Goal: Communication & Community: Ask a question

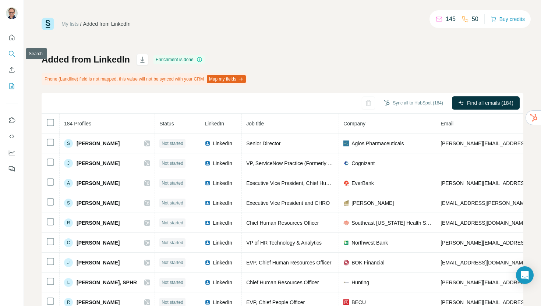
click at [11, 52] on icon "Search" at bounding box center [11, 53] width 7 height 7
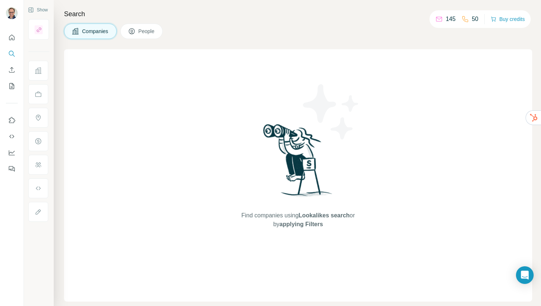
click at [144, 32] on span "People" at bounding box center [146, 31] width 17 height 7
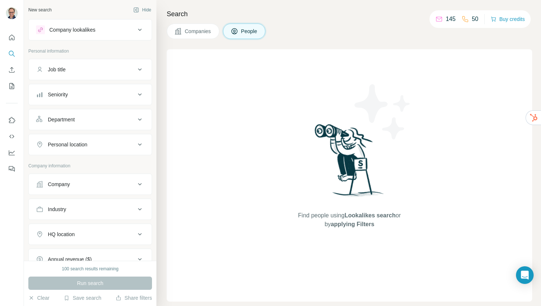
click at [101, 71] on div "Job title" at bounding box center [85, 69] width 99 height 7
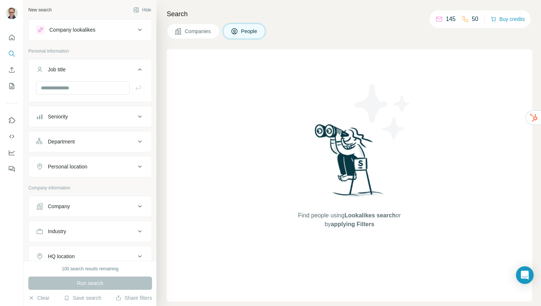
click at [101, 71] on div "Job title" at bounding box center [85, 69] width 99 height 7
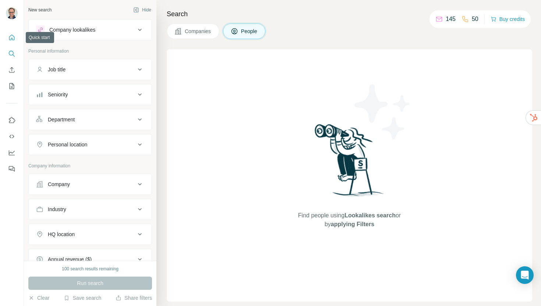
click at [11, 39] on icon "Quick start" at bounding box center [11, 37] width 7 height 7
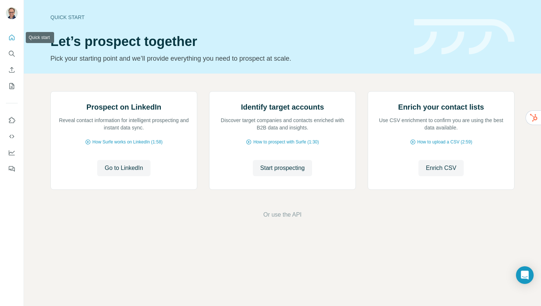
click at [11, 39] on icon "Quick start" at bounding box center [11, 37] width 7 height 7
click at [8, 51] on icon "Search" at bounding box center [11, 53] width 7 height 7
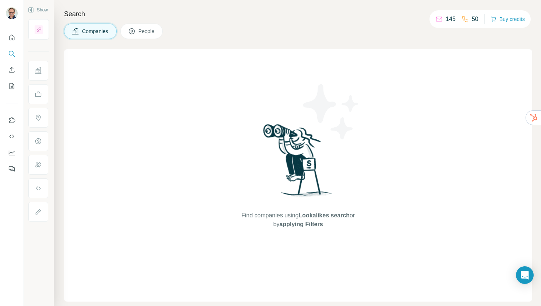
click at [145, 31] on span "People" at bounding box center [146, 31] width 17 height 7
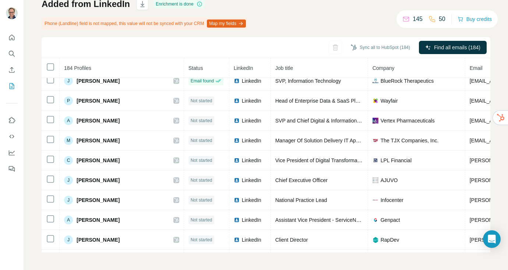
scroll to position [1813, 0]
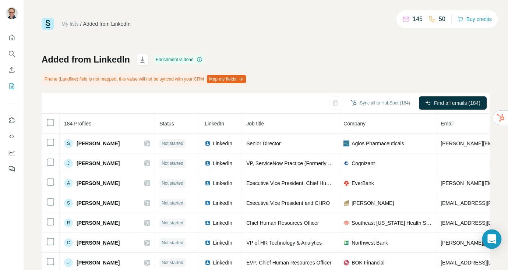
click at [495, 238] on icon "Open Intercom Messenger" at bounding box center [491, 239] width 8 height 10
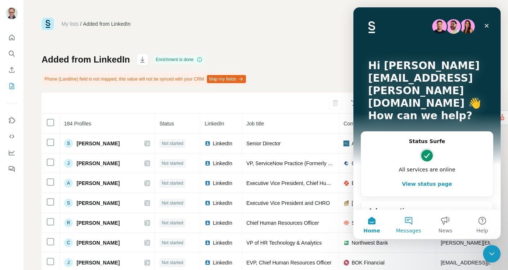
click at [406, 222] on button "Messages" at bounding box center [408, 224] width 37 height 29
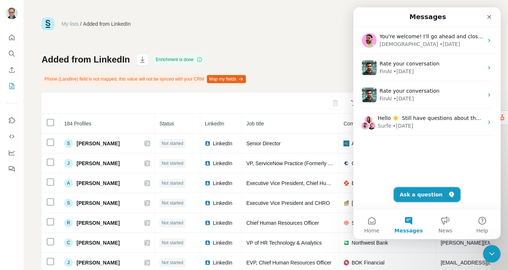
click at [426, 194] on button "Ask a question" at bounding box center [427, 194] width 67 height 15
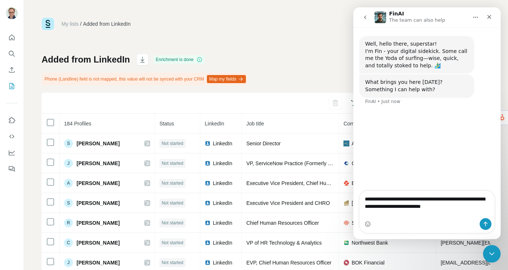
type textarea "**********"
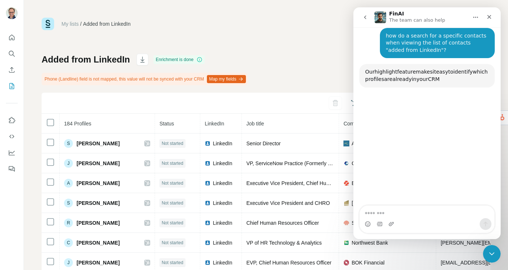
scroll to position [78, 0]
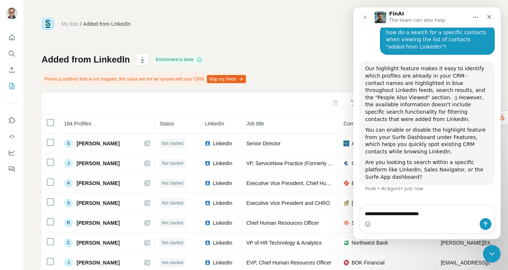
type textarea "**********"
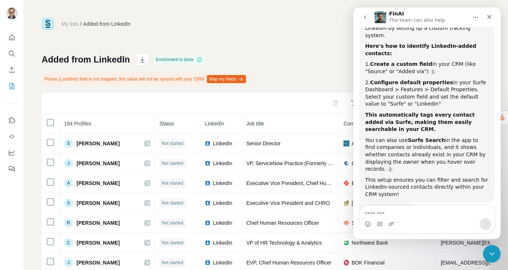
scroll to position [286, 0]
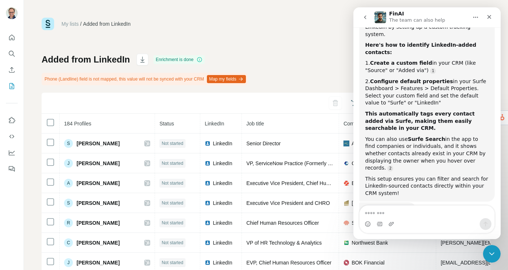
click at [204, 22] on div "My lists / Added from LinkedIn 145 50 Buy credits" at bounding box center [266, 24] width 449 height 13
click at [477, 17] on icon "Home" at bounding box center [475, 17] width 6 height 6
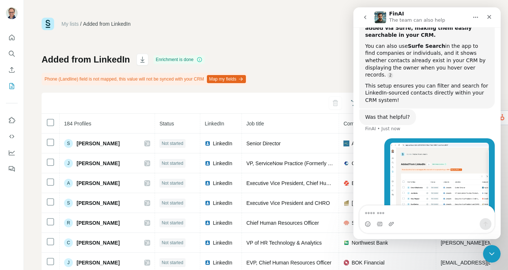
scroll to position [379, 0]
click at [424, 219] on div "Intercom messenger" at bounding box center [426, 224] width 135 height 12
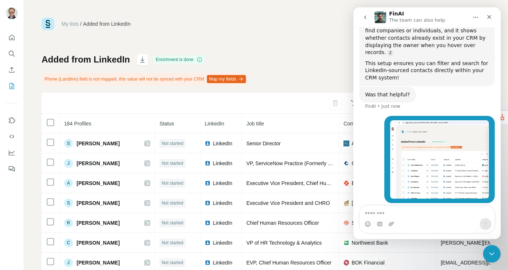
scroll to position [403, 0]
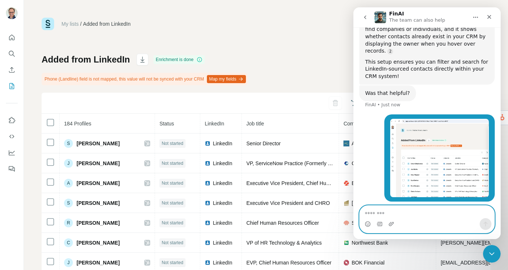
click at [406, 210] on textarea "Message…" at bounding box center [426, 212] width 135 height 13
type textarea "**********"
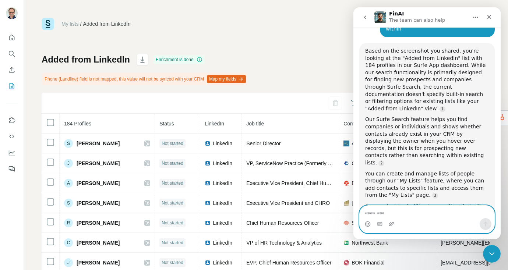
scroll to position [585, 0]
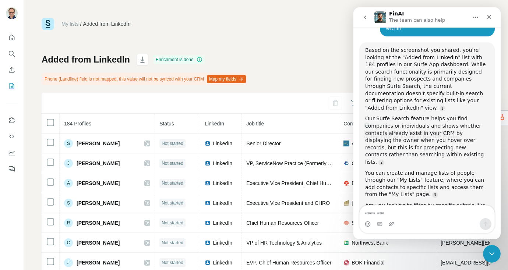
click at [328, 65] on div "Added from LinkedIn Enrichment is done Phone (Landline) field is not mapped, th…" at bounding box center [266, 181] width 449 height 254
click at [492, 18] on icon "Close" at bounding box center [489, 17] width 6 height 6
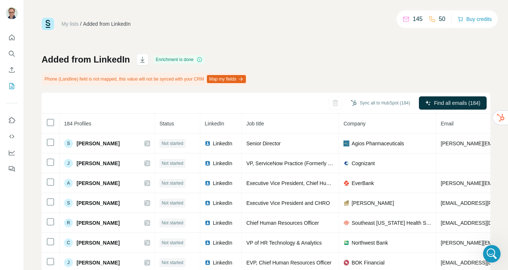
click at [71, 123] on span "184 Profiles" at bounding box center [77, 124] width 27 height 6
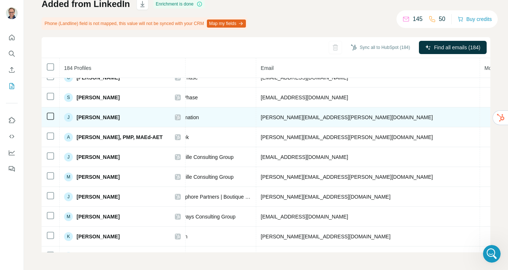
scroll to position [3189, 216]
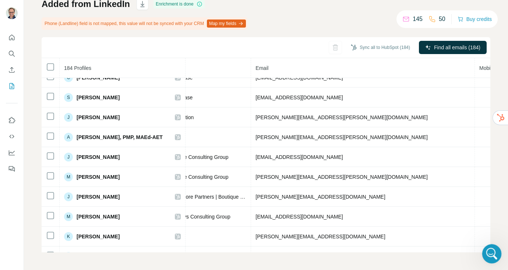
click at [489, 251] on icon "Open Intercom Messenger" at bounding box center [491, 253] width 12 height 12
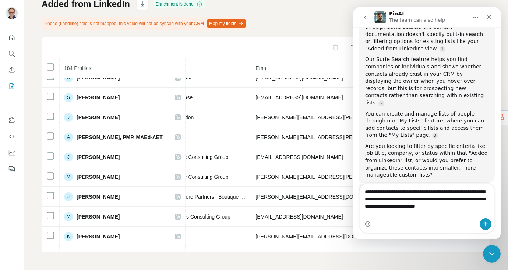
scroll to position [653, 0]
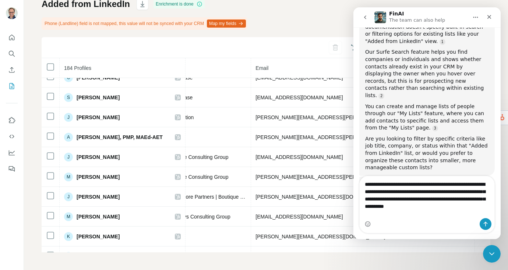
type textarea "**********"
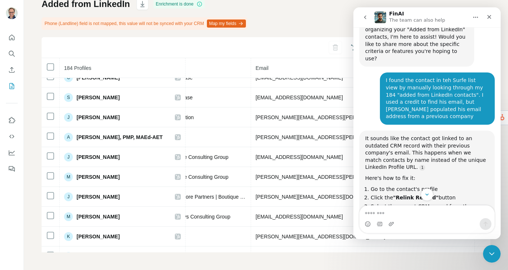
scroll to position [810, 0]
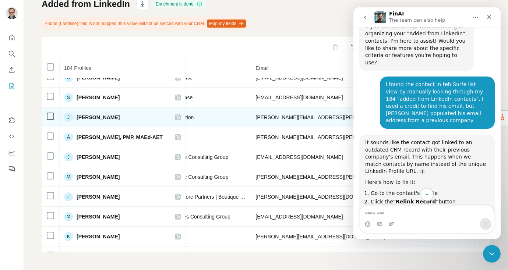
click at [87, 118] on span "[PERSON_NAME]" at bounding box center [98, 117] width 43 height 7
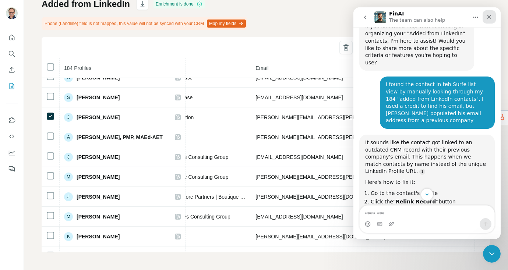
click at [488, 14] on icon "Close" at bounding box center [489, 17] width 6 height 6
